Goal: Task Accomplishment & Management: Use online tool/utility

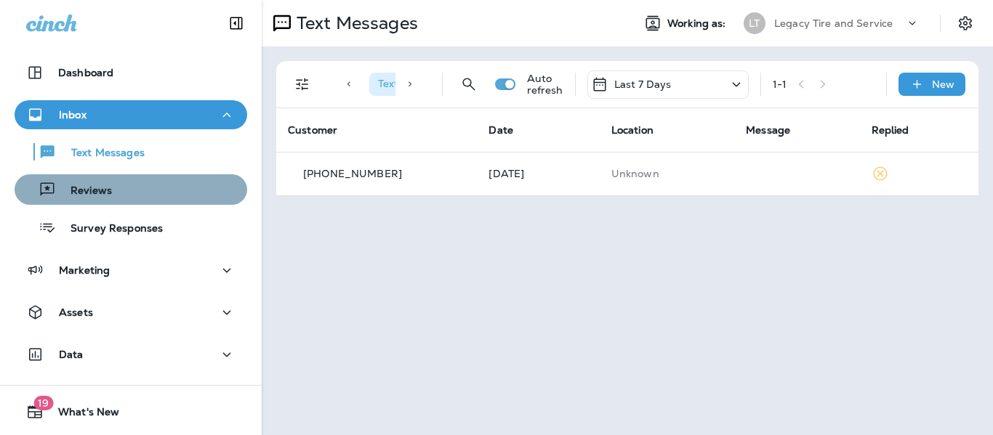
click at [170, 200] on div "Reviews" at bounding box center [130, 190] width 221 height 22
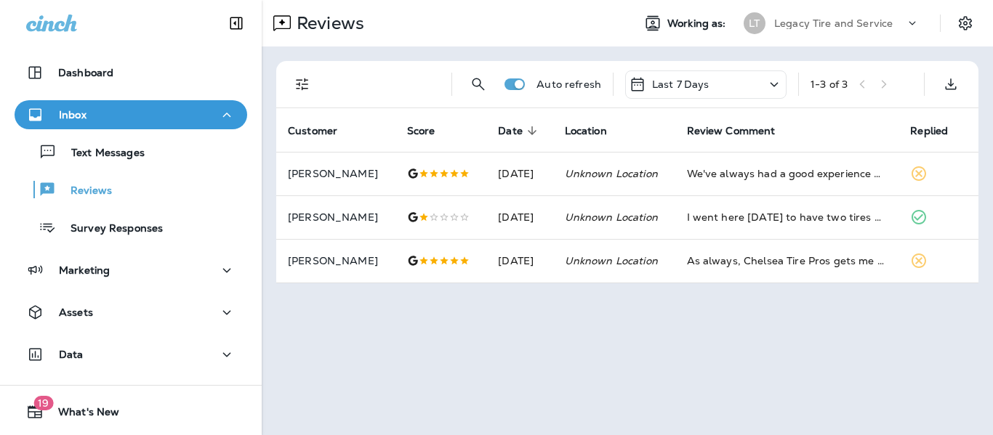
click at [866, 20] on p "Legacy Tire and Service" at bounding box center [833, 23] width 118 height 12
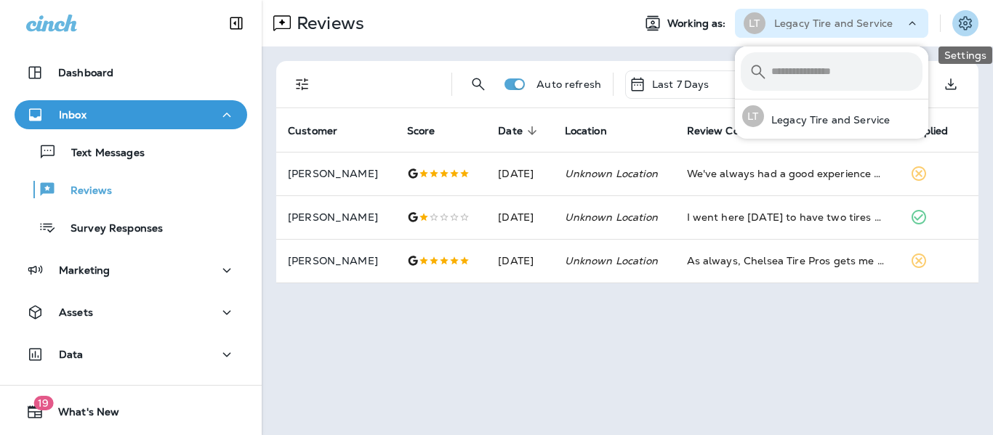
click at [965, 25] on icon "Settings" at bounding box center [965, 23] width 13 height 14
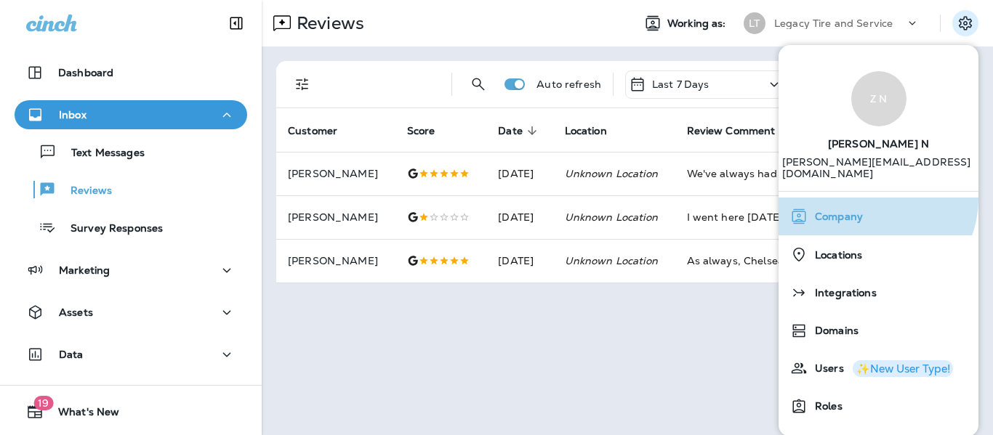
click at [872, 198] on button "Company" at bounding box center [878, 217] width 200 height 38
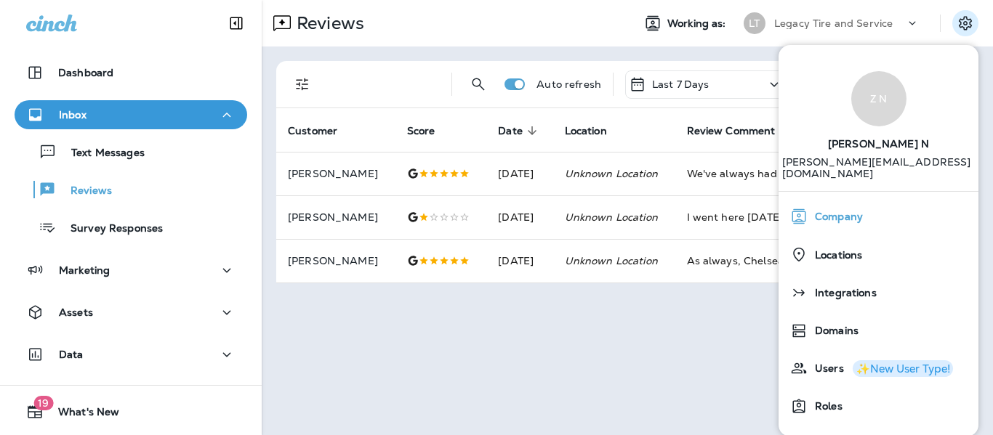
click at [837, 211] on span "Company" at bounding box center [835, 217] width 55 height 12
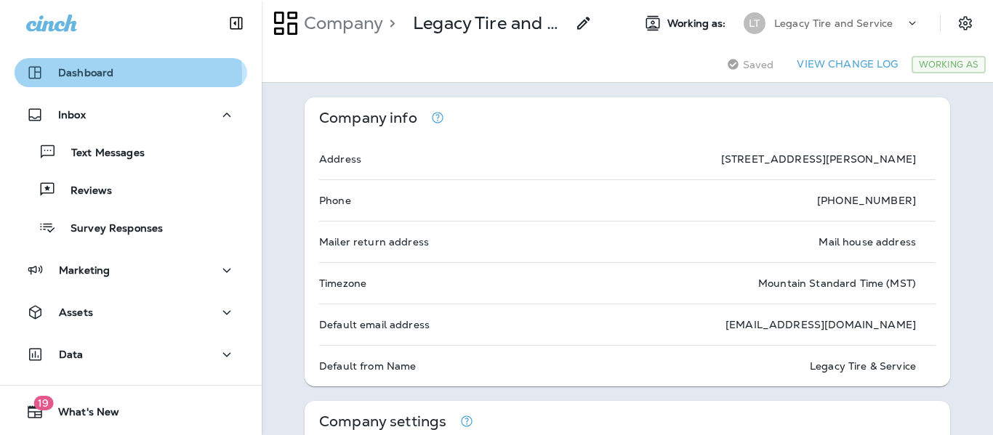
click at [109, 76] on p "Dashboard" at bounding box center [85, 73] width 55 height 12
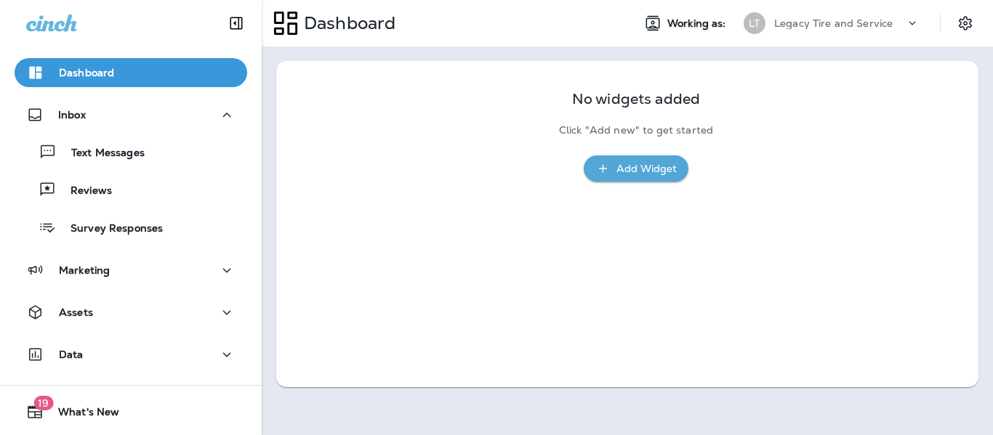
drag, startPoint x: 685, startPoint y: 180, endPoint x: 666, endPoint y: 172, distance: 20.8
click at [666, 172] on div "No widgets added Click "Add new" to get started Add Widget" at bounding box center [628, 129] width 172 height 106
click at [666, 172] on div "Add Widget" at bounding box center [646, 169] width 60 height 18
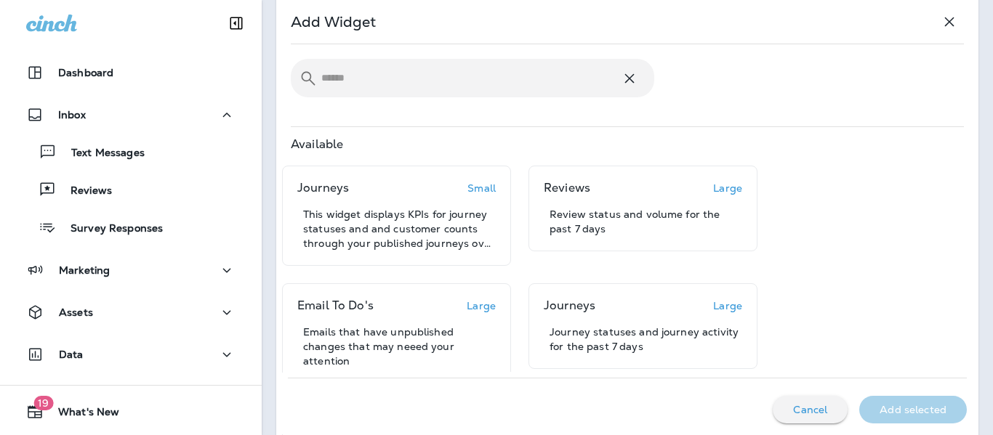
scroll to position [159, 0]
